Goal: Transaction & Acquisition: Purchase product/service

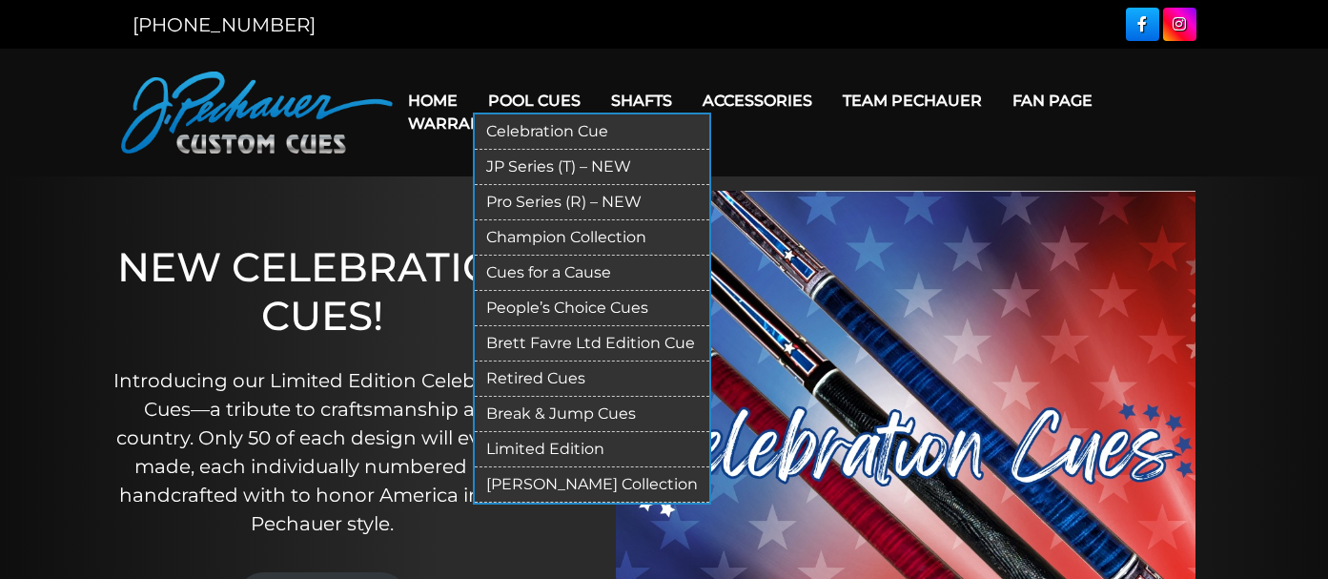
click at [552, 166] on link "JP Series (T) – NEW" at bounding box center [592, 167] width 235 height 35
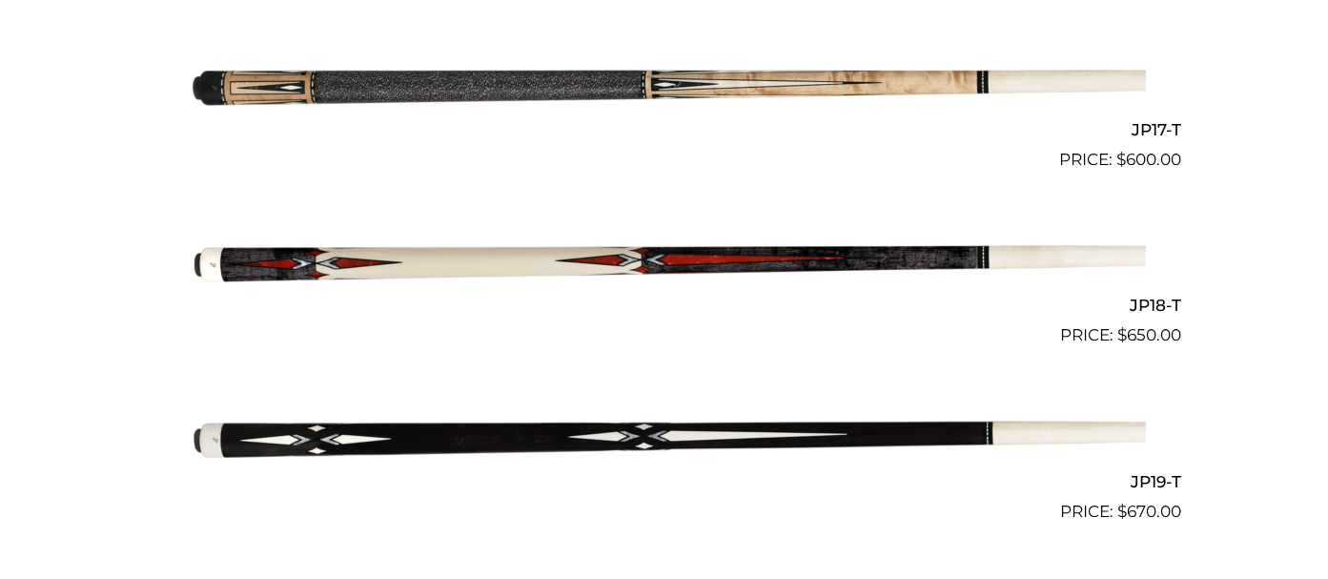
scroll to position [3411, 0]
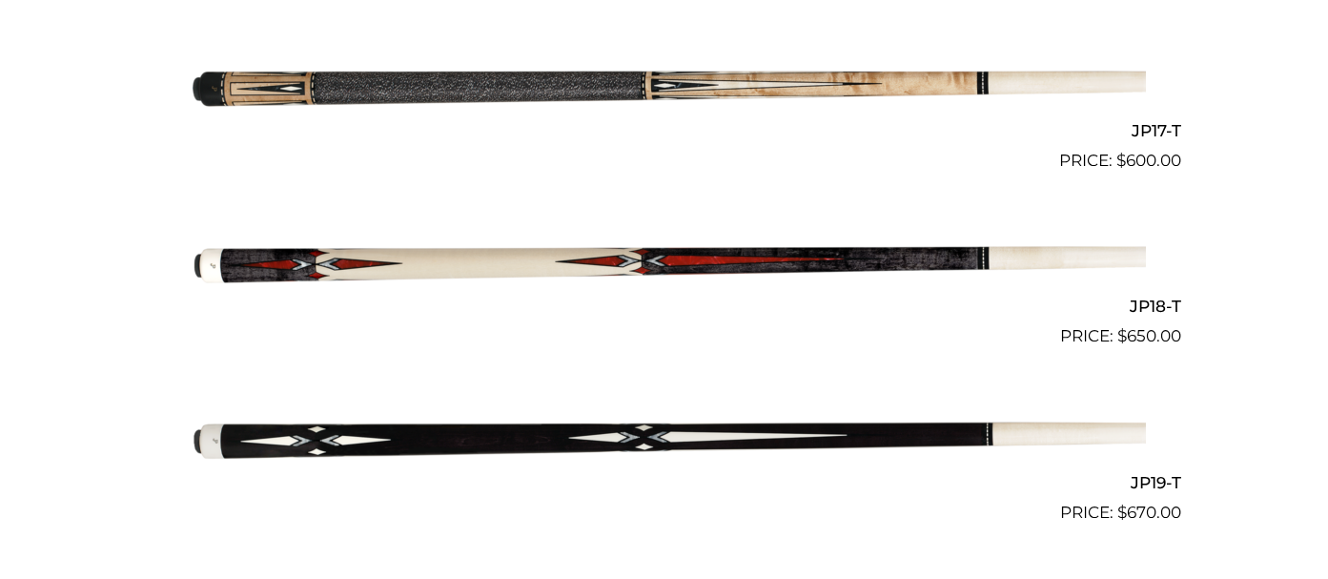
click at [637, 266] on img at bounding box center [664, 261] width 963 height 160
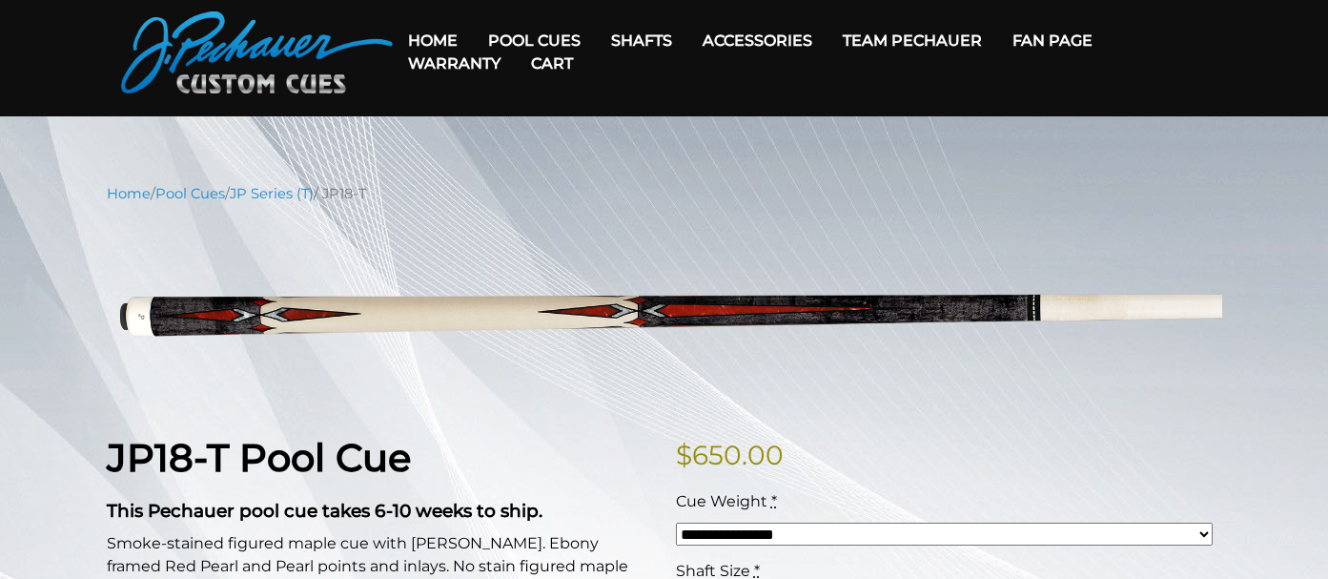
scroll to position [67, 0]
